Goal: Find specific page/section: Find specific page/section

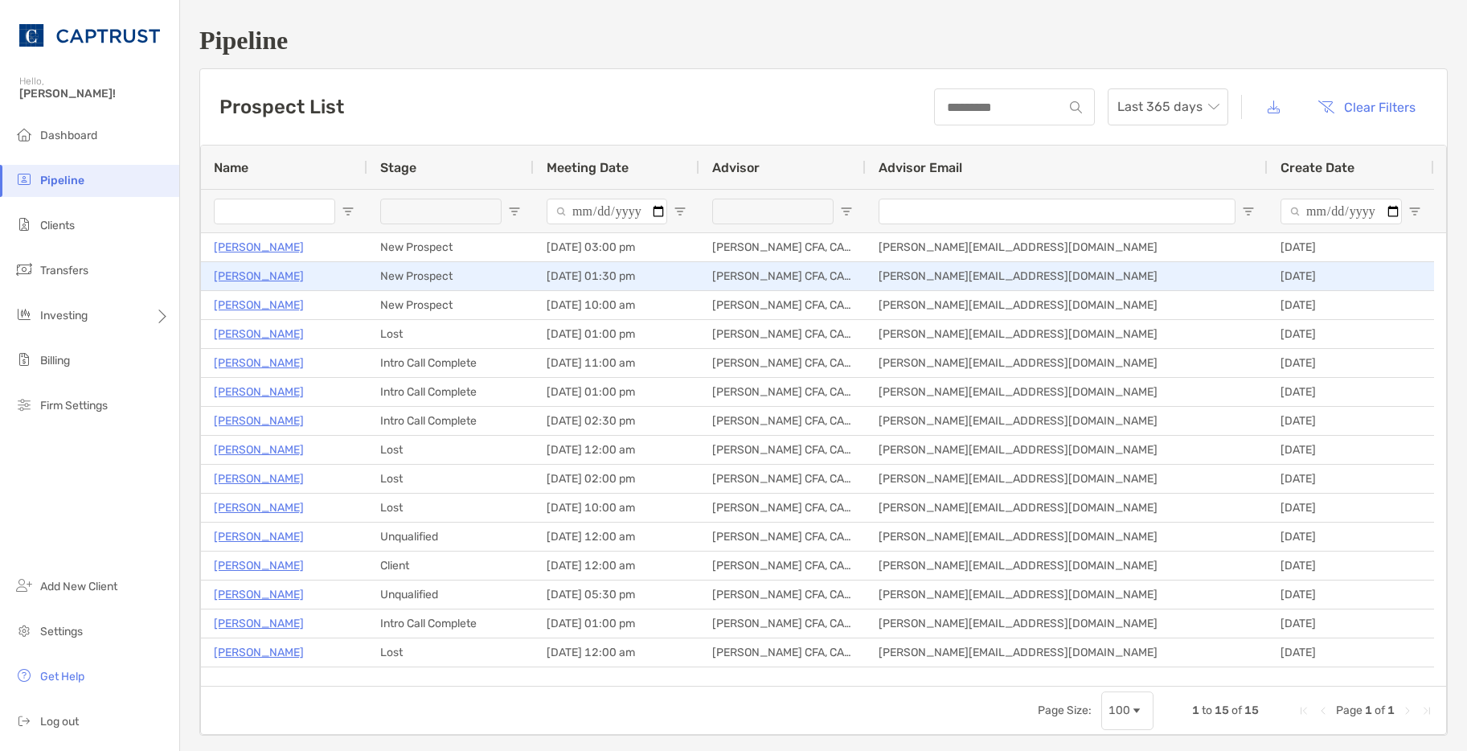
click at [248, 279] on p "Scott Travis" at bounding box center [259, 276] width 90 height 20
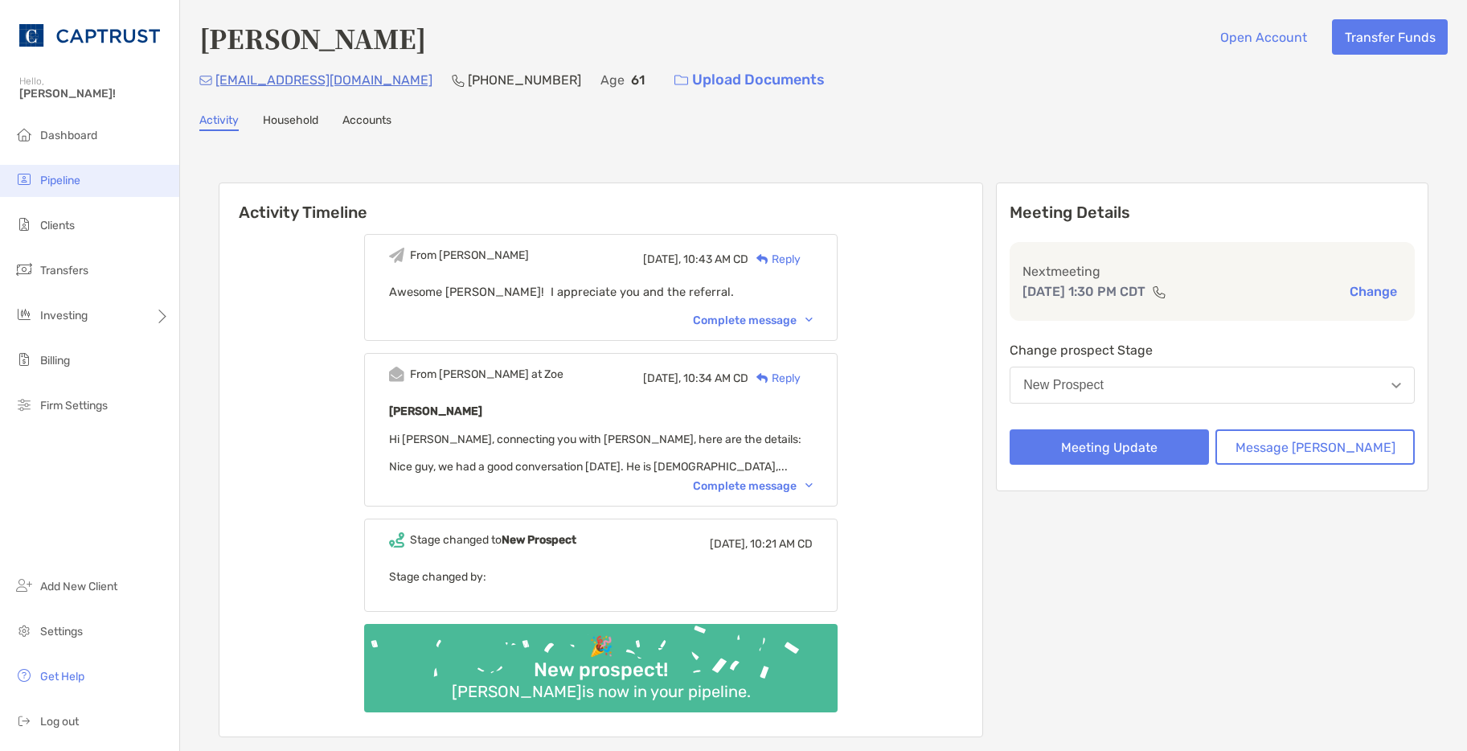
click at [76, 170] on li "Pipeline" at bounding box center [89, 181] width 179 height 32
